Goal: Information Seeking & Learning: Check status

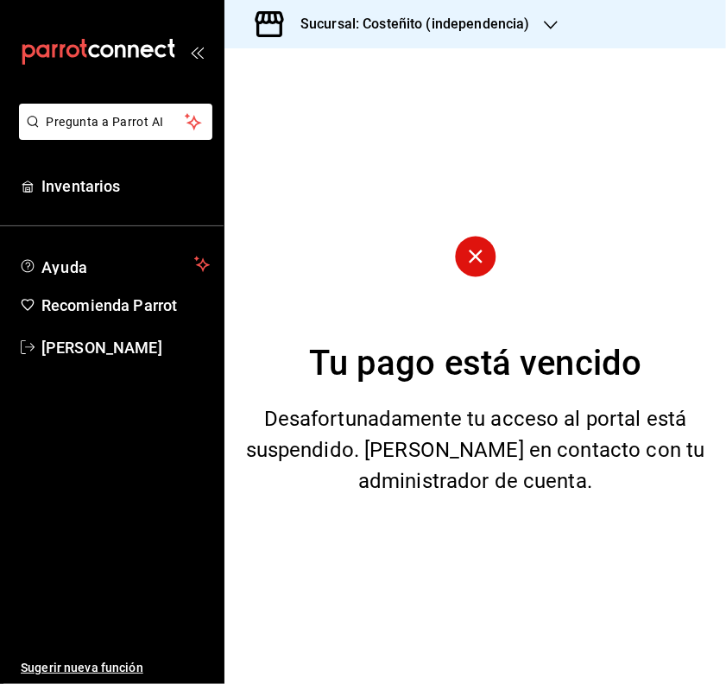
click at [351, 9] on div "Sucursal: Costeñito (independencia)" at bounding box center [401, 24] width 326 height 48
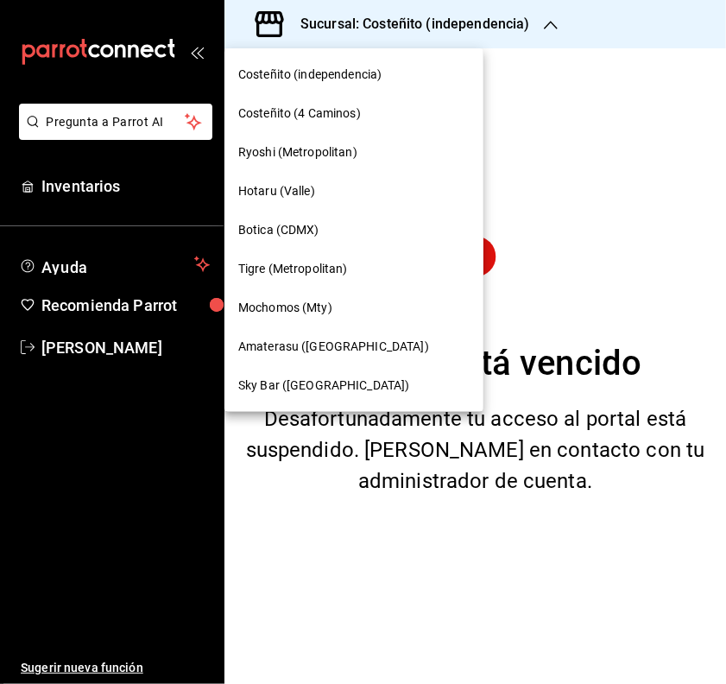
click at [296, 309] on span "Mochomos (Mty)" at bounding box center [285, 308] width 94 height 18
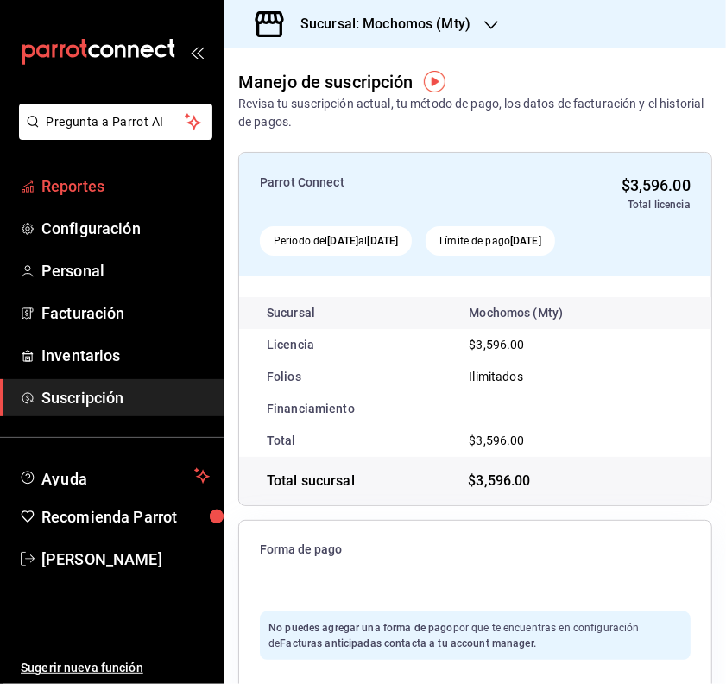
click at [110, 183] on span "Reportes" at bounding box center [125, 185] width 168 height 23
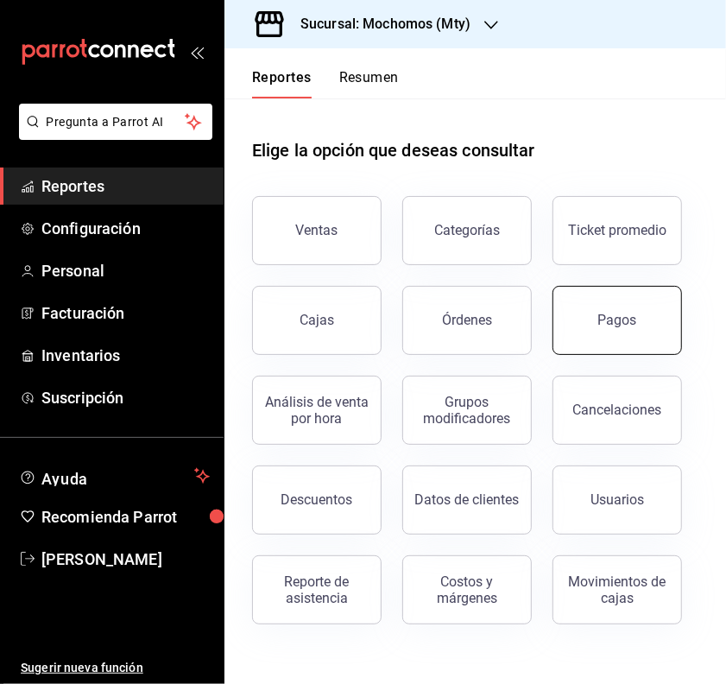
click at [626, 326] on div "Pagos" at bounding box center [617, 320] width 39 height 16
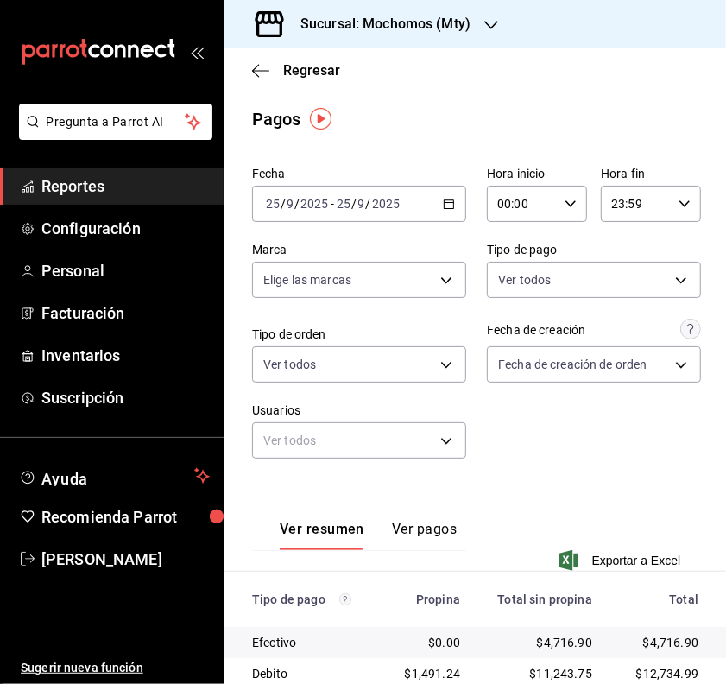
click at [443, 203] on icon "button" at bounding box center [449, 204] width 12 height 12
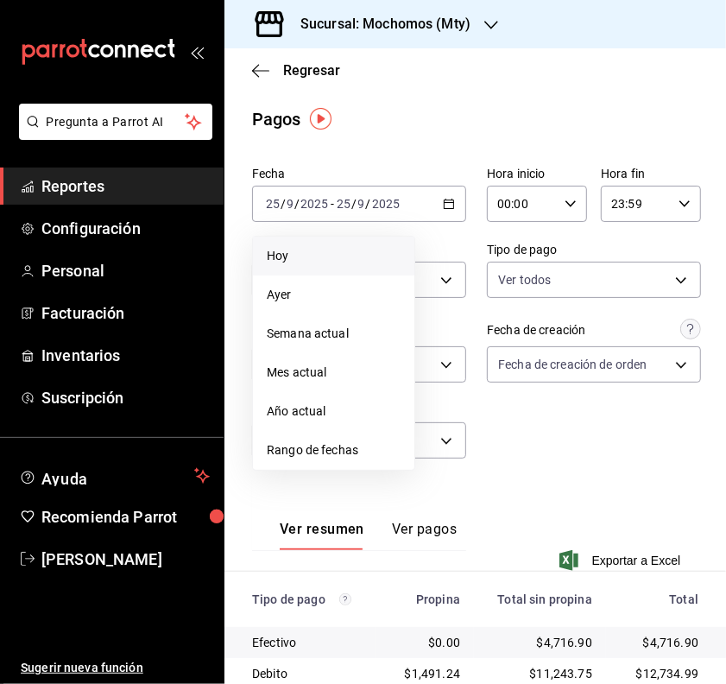
click at [300, 256] on span "Hoy" at bounding box center [334, 256] width 134 height 18
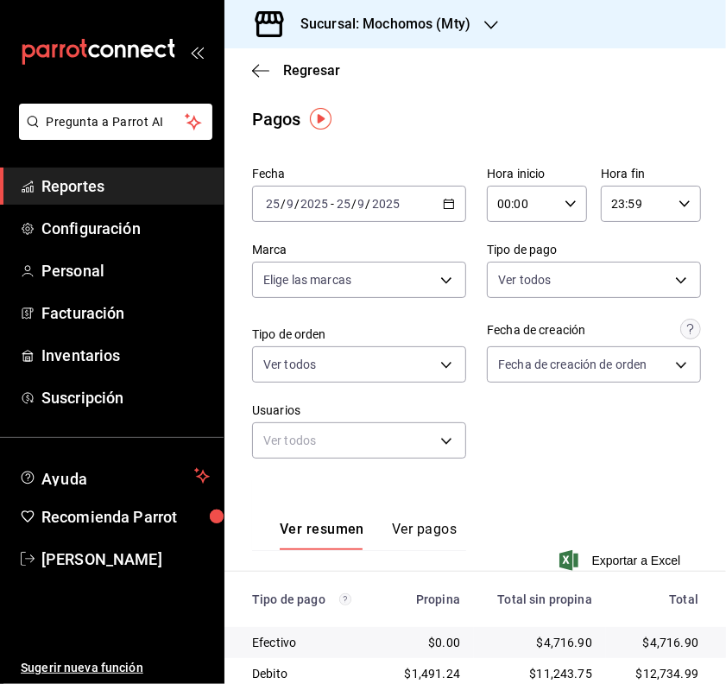
click at [566, 205] on div "00:00 Hora inicio" at bounding box center [537, 204] width 100 height 36
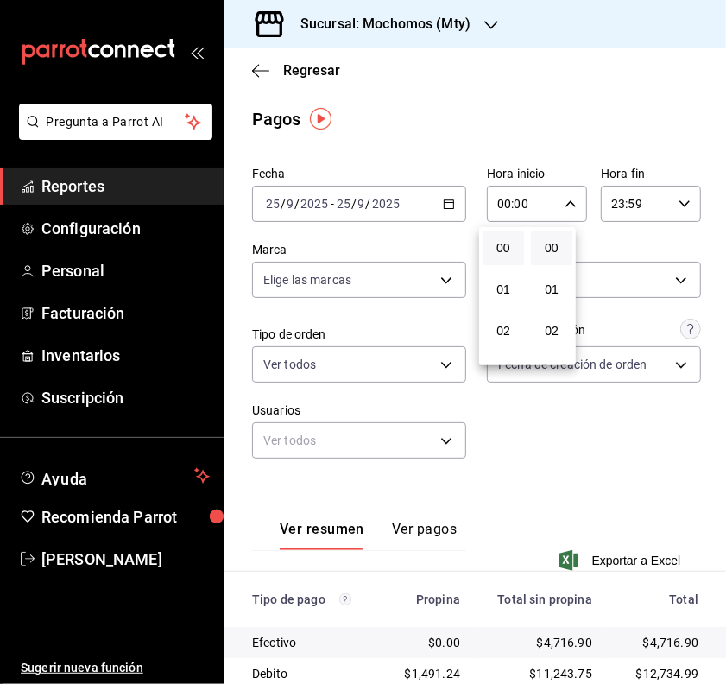
scroll to position [108, 0]
click at [497, 344] on span "05" at bounding box center [503, 347] width 21 height 14
type input "05:00"
click at [596, 89] on div at bounding box center [363, 342] width 726 height 684
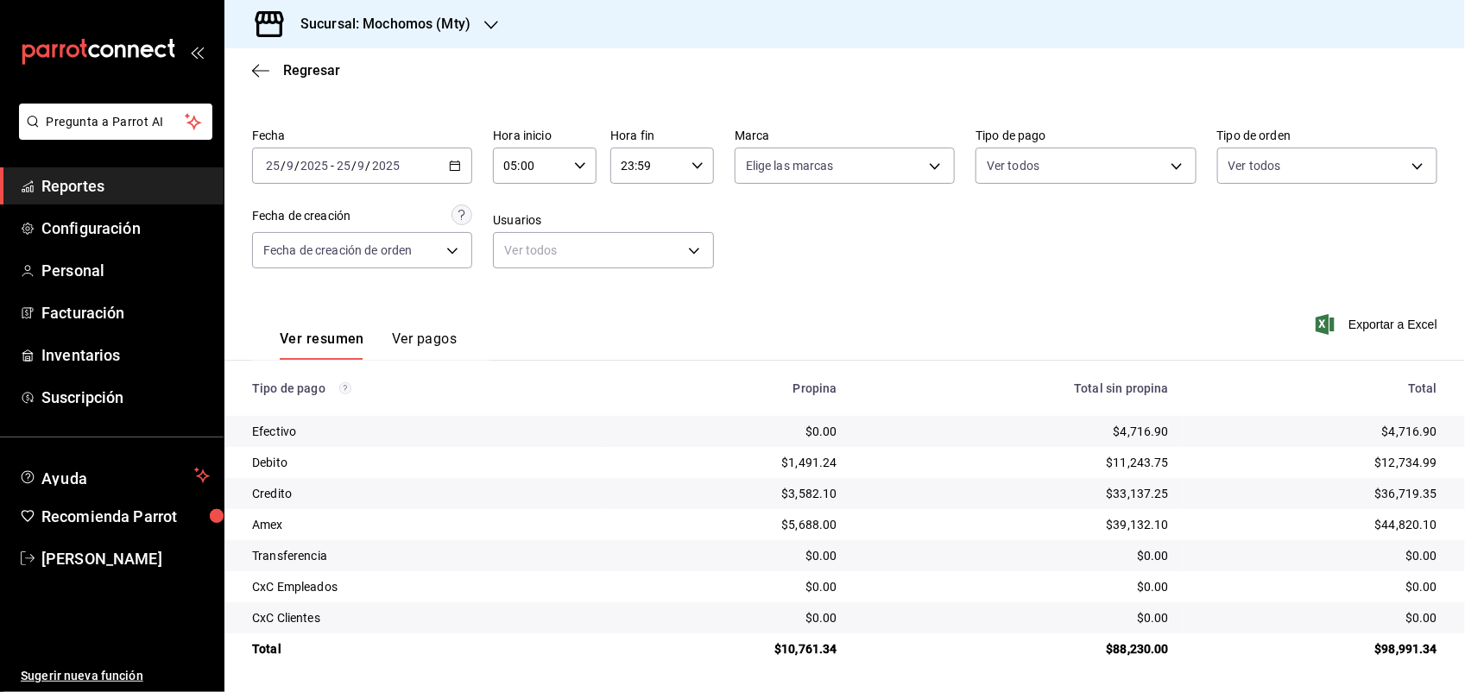
scroll to position [39, 0]
click at [100, 195] on span "Reportes" at bounding box center [125, 185] width 168 height 23
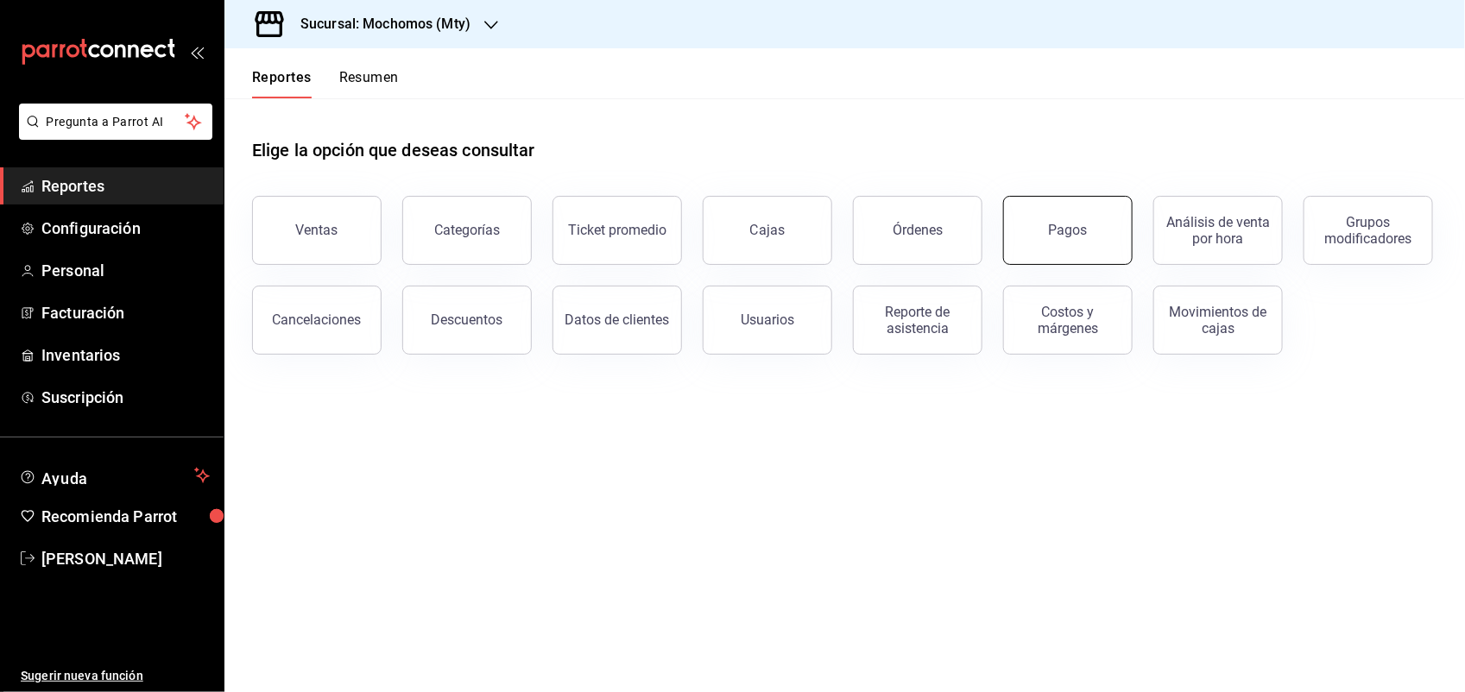
click at [725, 209] on button "Pagos" at bounding box center [1067, 230] width 129 height 69
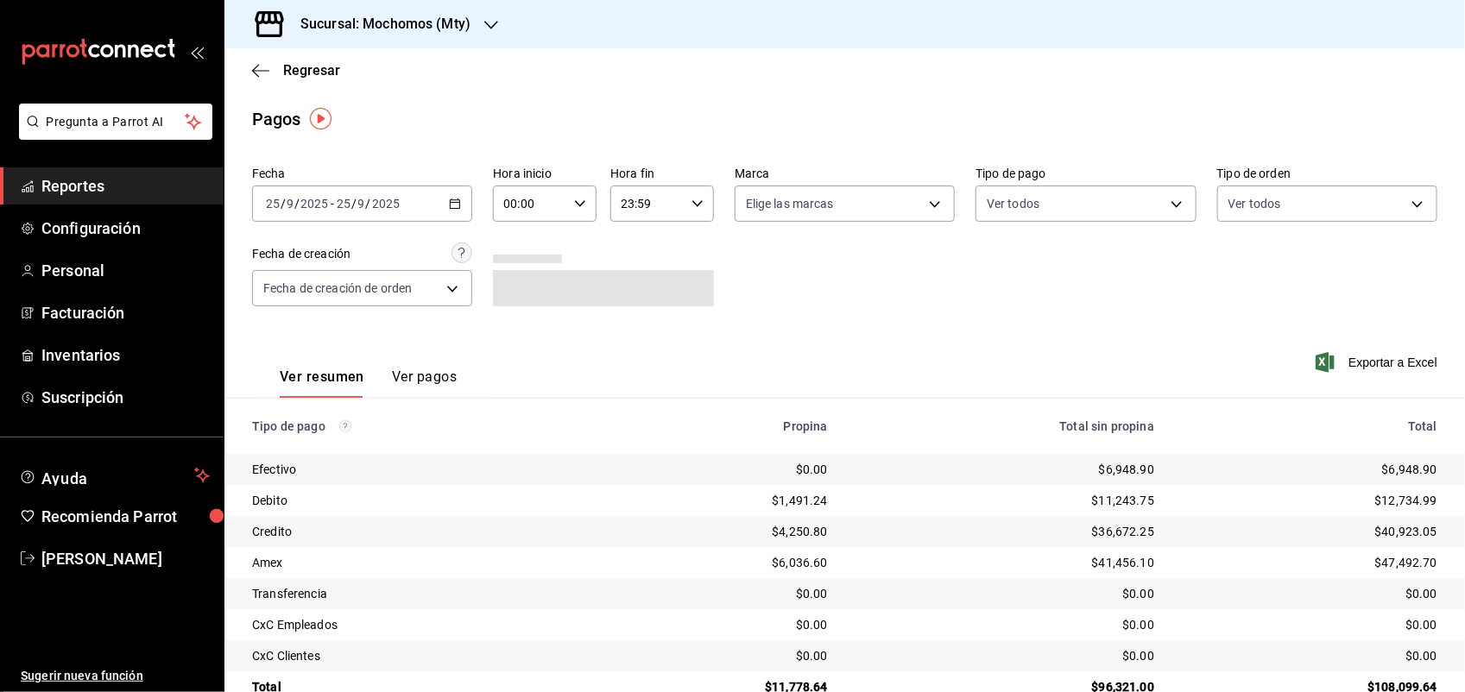
click at [514, 208] on input "00:00" at bounding box center [530, 203] width 74 height 35
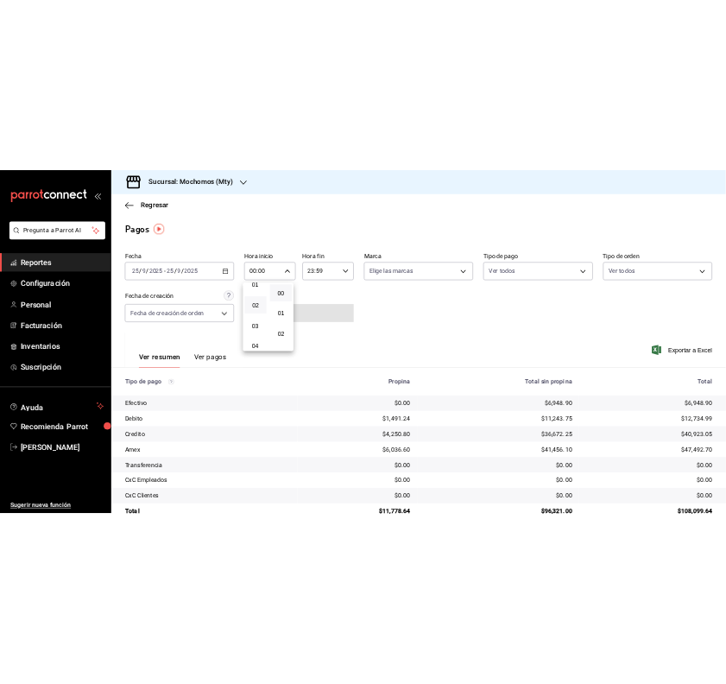
scroll to position [108, 0]
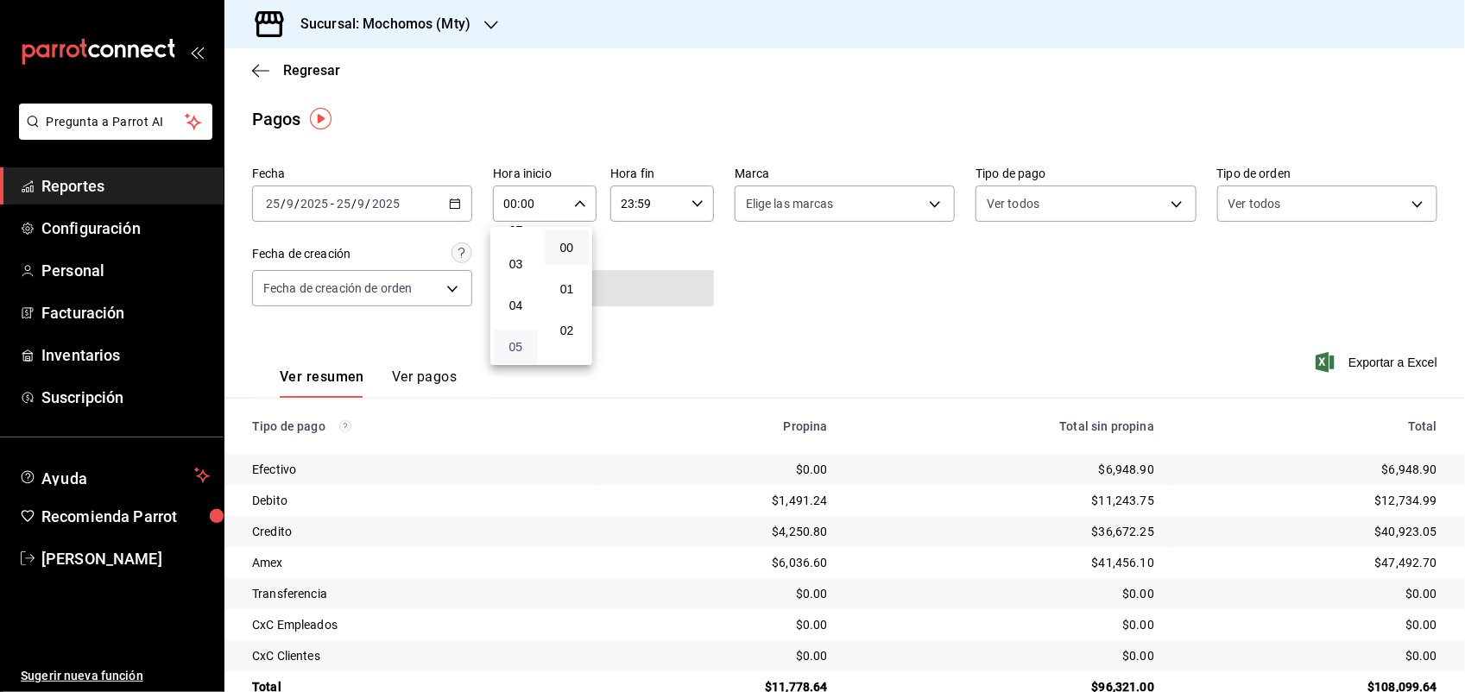
click at [516, 340] on span "05" at bounding box center [515, 347] width 23 height 14
type input "05:00"
click at [725, 415] on div at bounding box center [732, 346] width 1465 height 692
click at [725, 420] on div "Total sin propina" at bounding box center [1004, 427] width 299 height 14
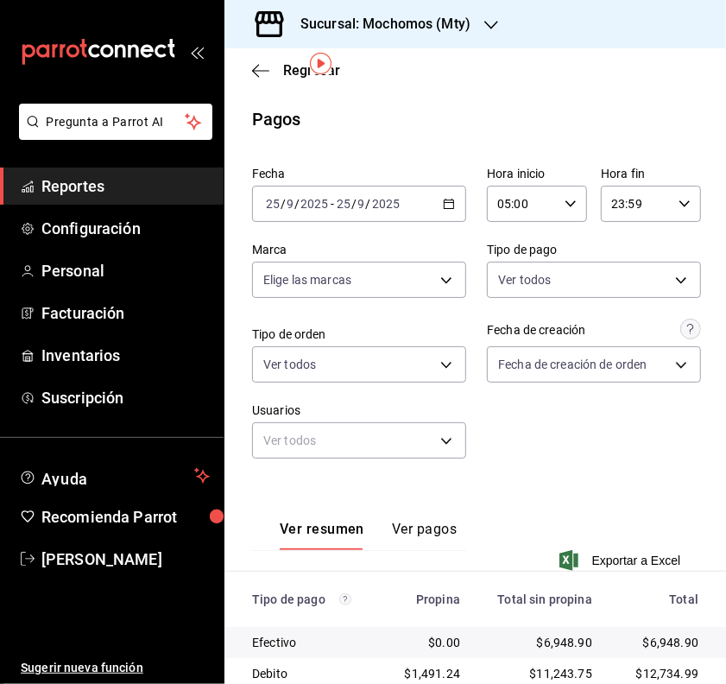
scroll to position [108, 0]
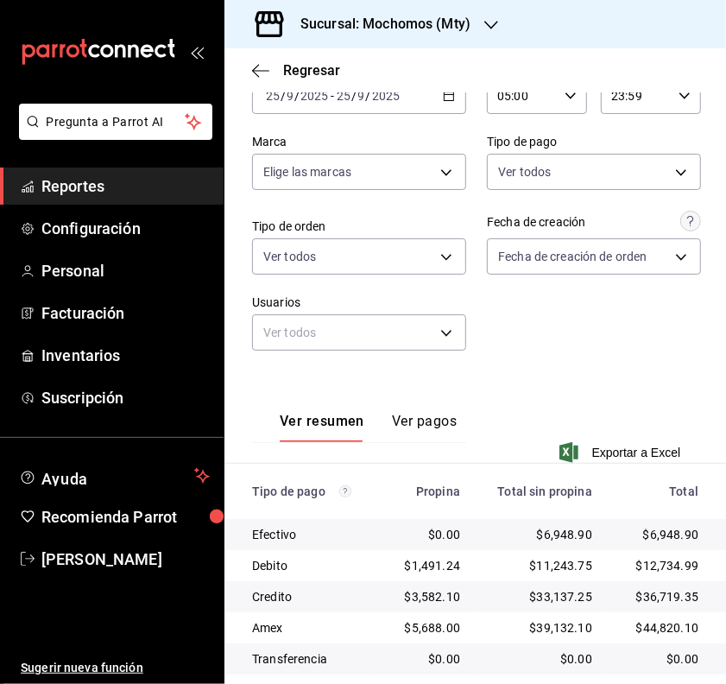
click at [523, 88] on div "Regresar" at bounding box center [475, 70] width 502 height 44
click at [533, 98] on input "05:00" at bounding box center [522, 96] width 71 height 35
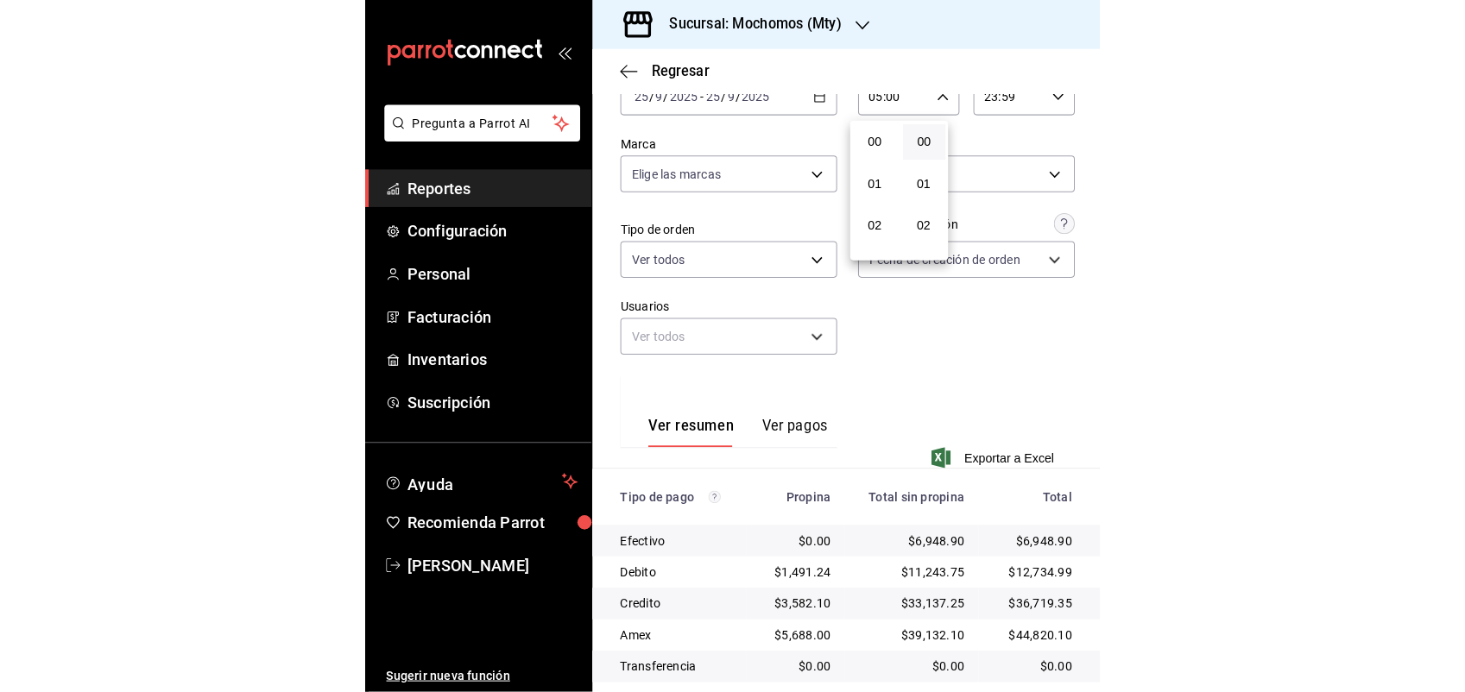
scroll to position [203, 0]
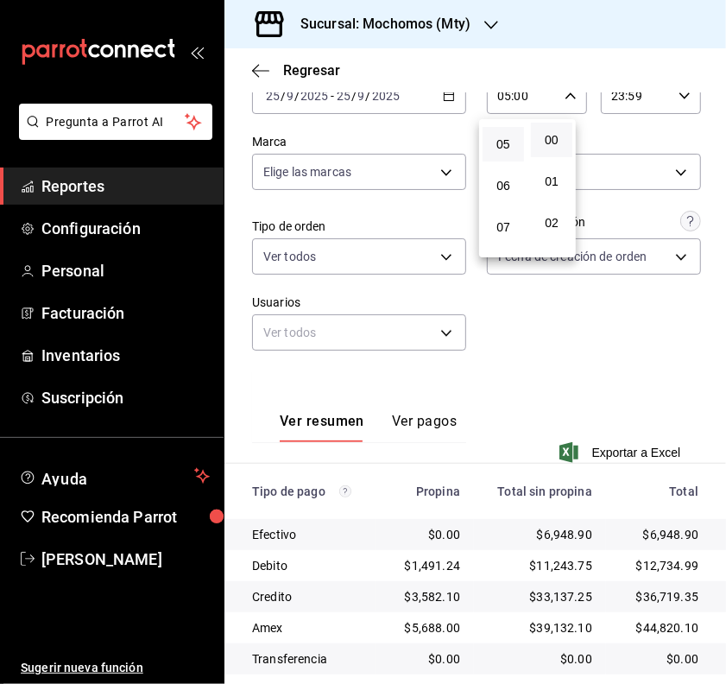
click at [515, 138] on button "05" at bounding box center [503, 144] width 41 height 35
drag, startPoint x: 710, startPoint y: 499, endPoint x: 712, endPoint y: 511, distance: 12.2
click at [712, 511] on div at bounding box center [363, 342] width 726 height 684
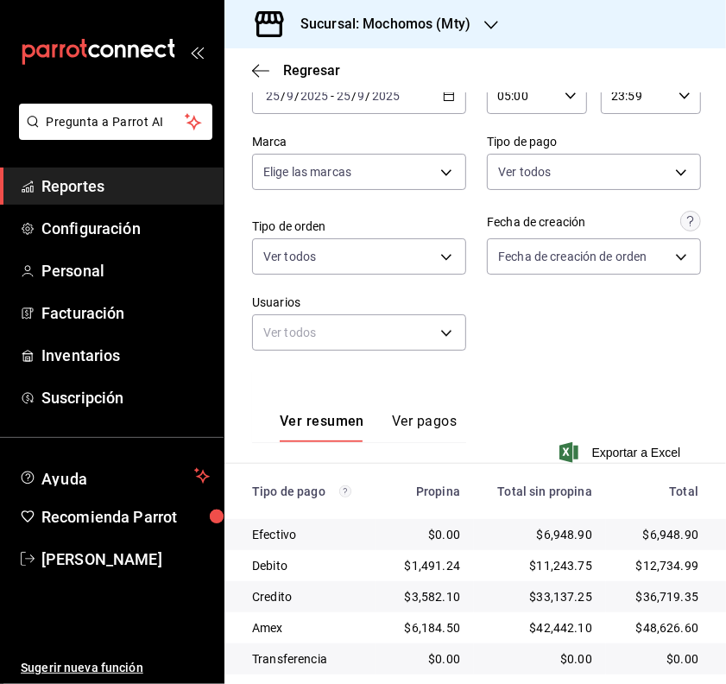
drag, startPoint x: 721, startPoint y: 507, endPoint x: 712, endPoint y: 523, distance: 18.5
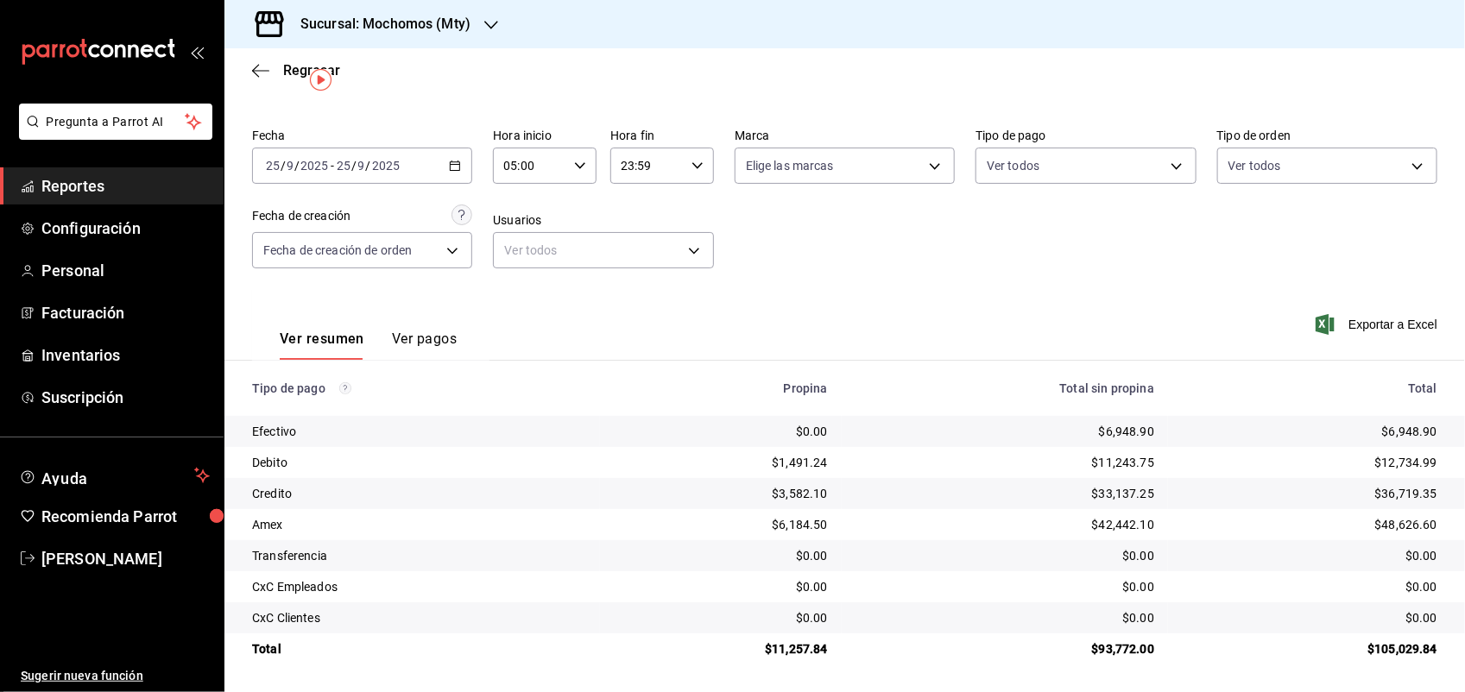
scroll to position [39, 0]
drag, startPoint x: 835, startPoint y: 641, endPoint x: 751, endPoint y: 653, distance: 84.6
click at [725, 653] on tr "Total $11,257.84 $93,772.00 $105,029.84" at bounding box center [844, 649] width 1241 height 31
drag, startPoint x: 751, startPoint y: 653, endPoint x: 868, endPoint y: 656, distance: 117.4
click at [725, 656] on div "$93,772.00" at bounding box center [1004, 649] width 299 height 17
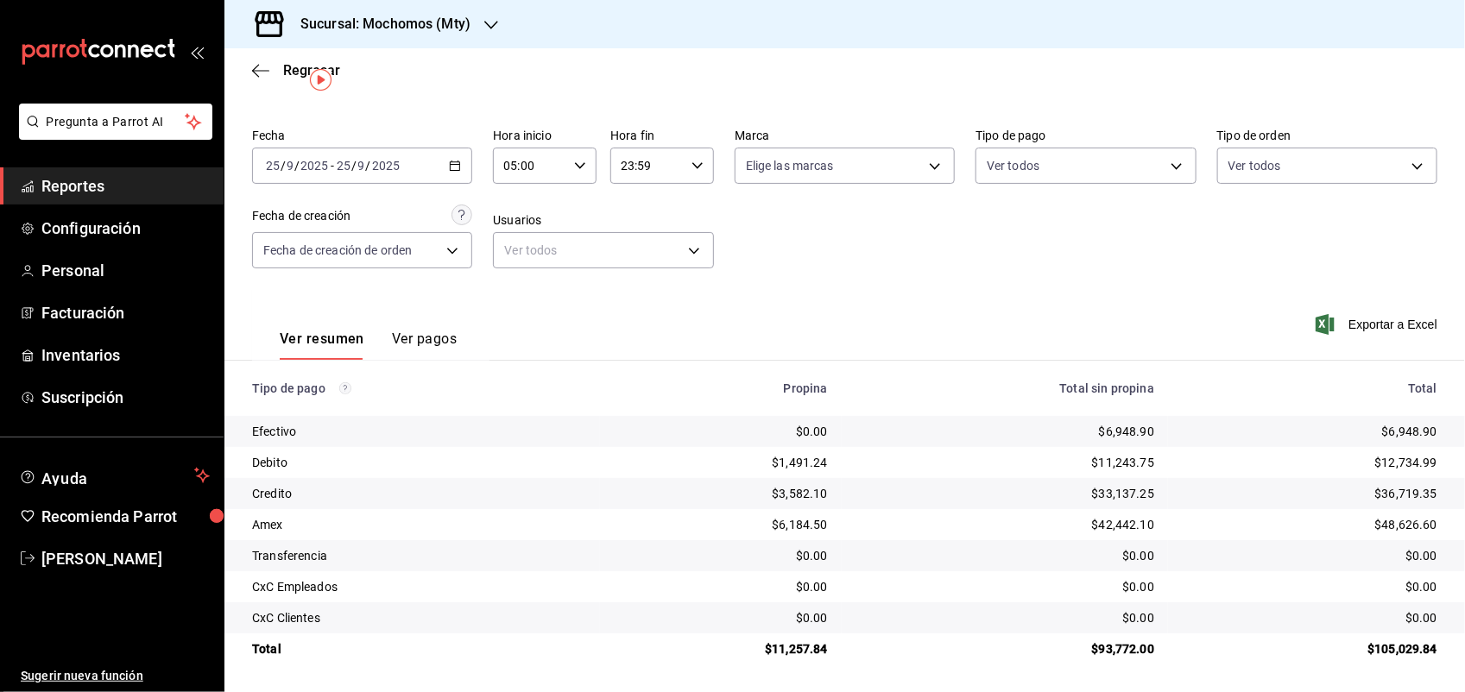
click at [725, 656] on div "$93,772.00" at bounding box center [1004, 649] width 299 height 17
